Goal: Check status: Check status

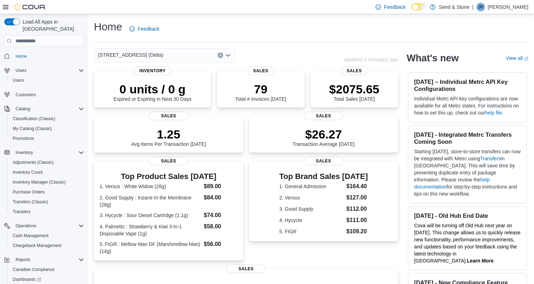
click at [177, 52] on div "[STREET_ADDRESS] (Delta)" at bounding box center [164, 55] width 141 height 14
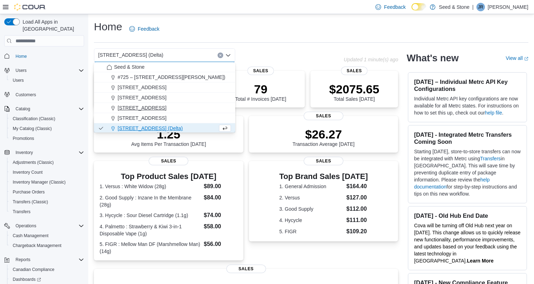
click at [166, 108] on span "[STREET_ADDRESS]" at bounding box center [142, 107] width 49 height 7
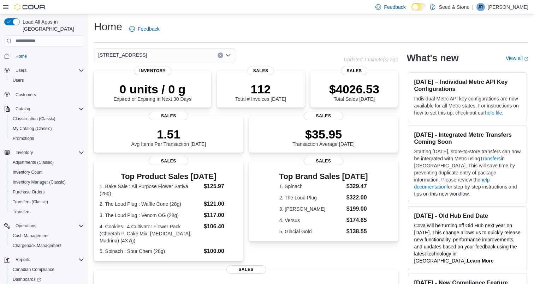
click at [185, 57] on div "[STREET_ADDRESS] (Coquitlam) Combo box. Selected. [STREET_ADDRESS]). Press Back…" at bounding box center [164, 55] width 141 height 14
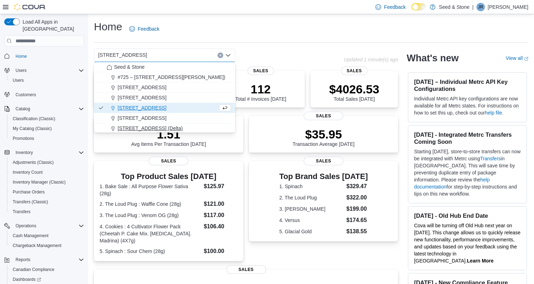
click at [162, 126] on span "[STREET_ADDRESS] (Delta)" at bounding box center [150, 128] width 65 height 7
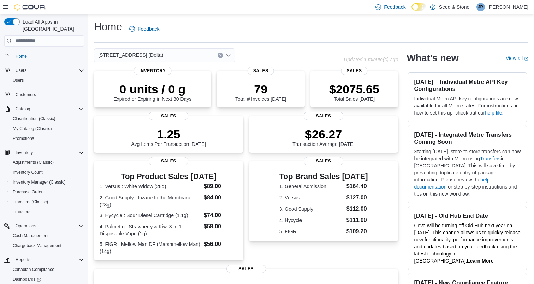
click at [186, 57] on div "[STREET_ADDRESS] (Delta) Combo box. Selected. [STREET_ADDRESS] (Delta). Press B…" at bounding box center [164, 55] width 141 height 14
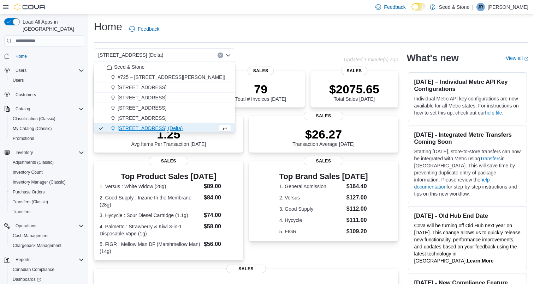
click at [166, 109] on span "[STREET_ADDRESS]" at bounding box center [142, 107] width 49 height 7
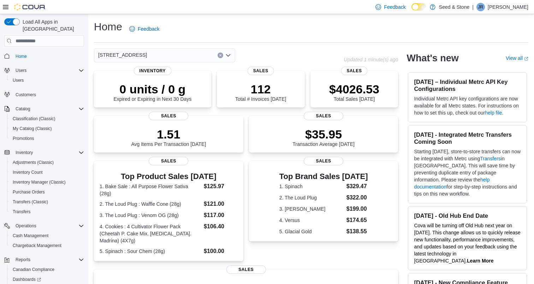
click at [186, 54] on div "[STREET_ADDRESS] (Coquitlam) Combo box. Selected. [STREET_ADDRESS]). Press Back…" at bounding box center [164, 55] width 141 height 14
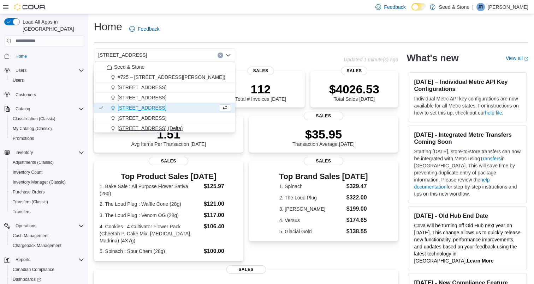
click at [159, 127] on span "[STREET_ADDRESS] (Delta)" at bounding box center [150, 128] width 65 height 7
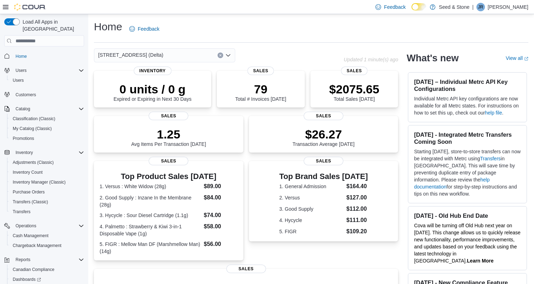
click at [179, 54] on div "[STREET_ADDRESS] (Delta) Combo box. Selected. [STREET_ADDRESS] (Delta). Press B…" at bounding box center [164, 55] width 141 height 14
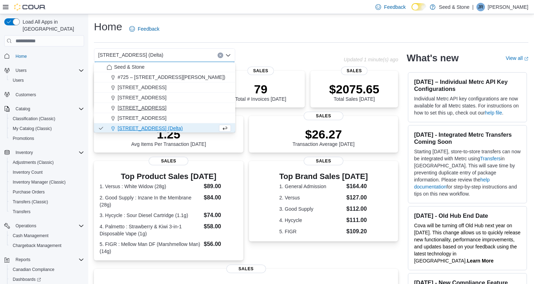
click at [166, 106] on span "[STREET_ADDRESS]" at bounding box center [142, 107] width 49 height 7
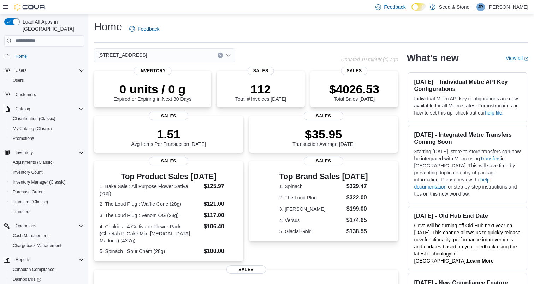
click at [193, 55] on div "[STREET_ADDRESS] (Coquitlam) Combo box. Selected. [STREET_ADDRESS]). Press Back…" at bounding box center [164, 55] width 141 height 14
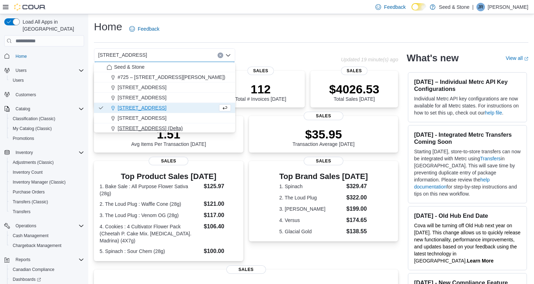
click at [164, 128] on span "[STREET_ADDRESS] (Delta)" at bounding box center [150, 128] width 65 height 7
